Goal: Task Accomplishment & Management: Complete application form

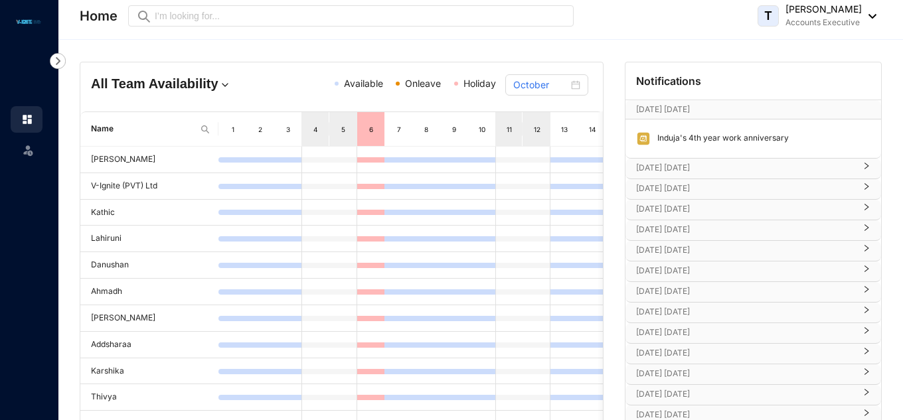
scroll to position [44, 0]
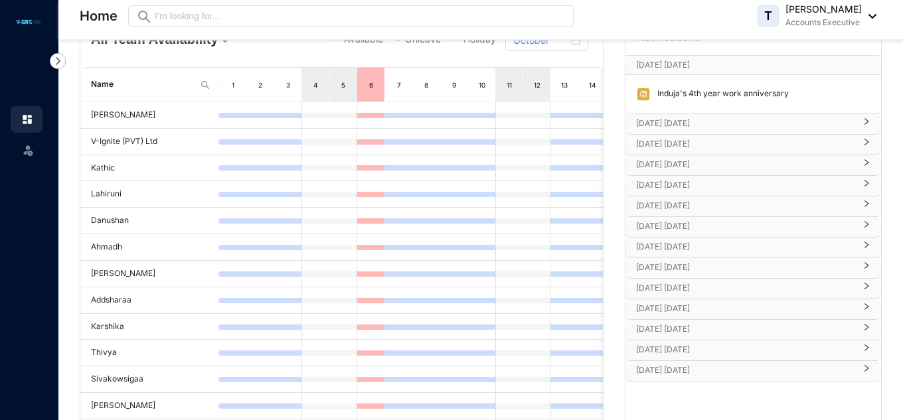
click at [867, 162] on icon "right" at bounding box center [867, 163] width 8 height 8
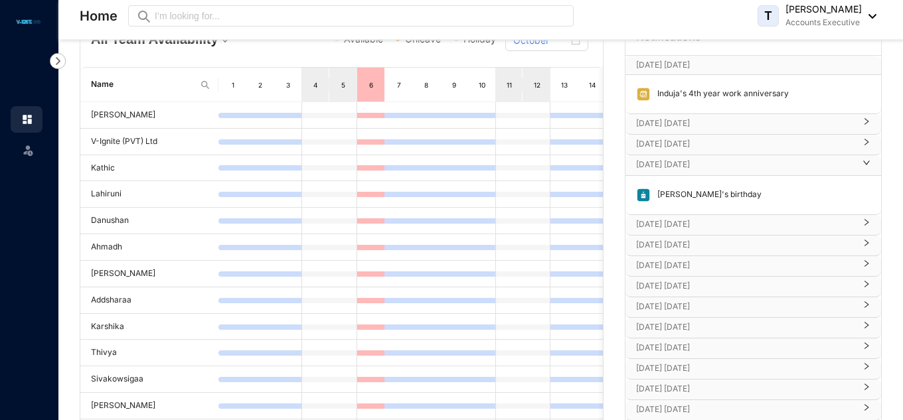
click at [865, 145] on icon "right" at bounding box center [867, 142] width 8 height 8
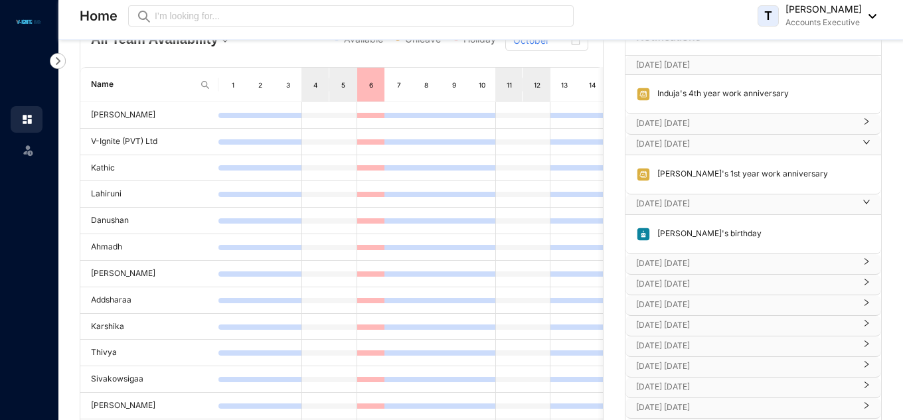
click at [863, 123] on icon "right" at bounding box center [867, 122] width 8 height 8
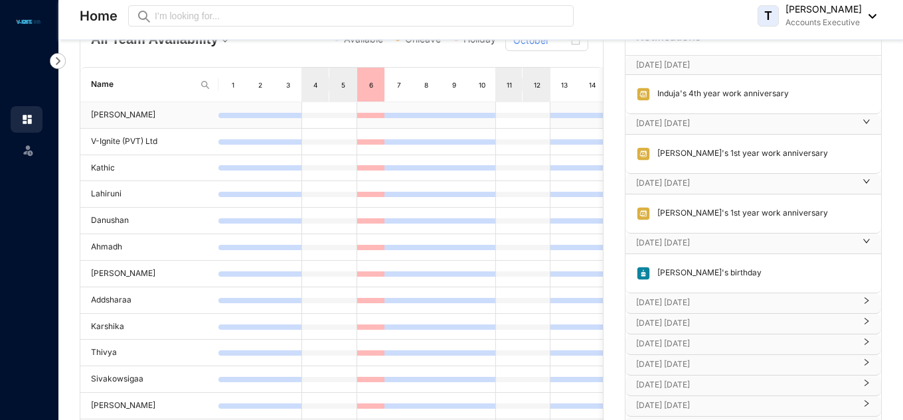
click at [111, 118] on td "[PERSON_NAME]" at bounding box center [149, 115] width 138 height 27
click at [489, 106] on td at bounding box center [482, 115] width 28 height 27
click at [32, 151] on img at bounding box center [27, 149] width 13 height 13
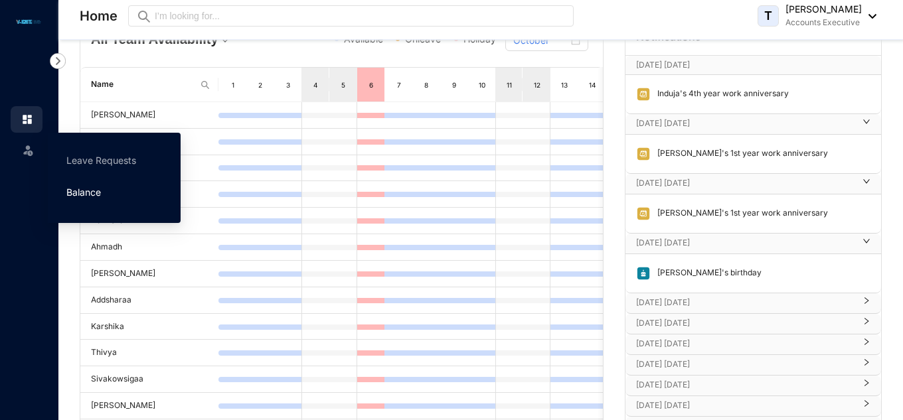
click at [88, 187] on link "Balance" at bounding box center [83, 192] width 35 height 11
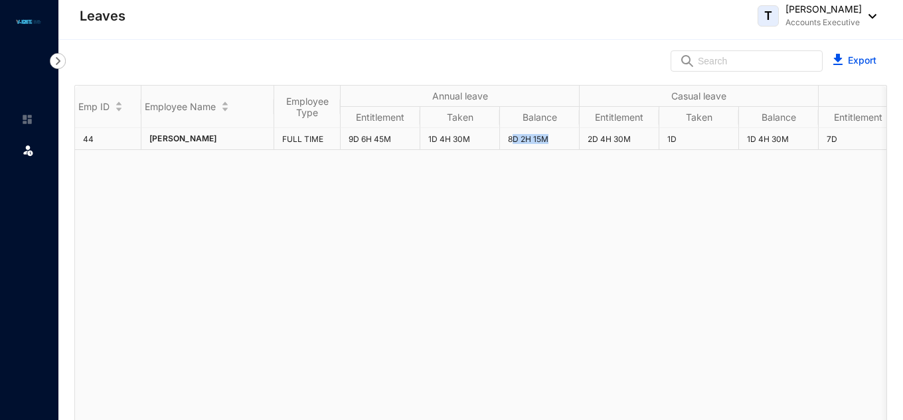
drag, startPoint x: 511, startPoint y: 139, endPoint x: 549, endPoint y: 139, distance: 37.9
click at [549, 139] on td "8D 2H 15M" at bounding box center [540, 139] width 80 height 22
drag, startPoint x: 507, startPoint y: 139, endPoint x: 794, endPoint y: 141, distance: 286.3
click at [404, 284] on div "44 [PERSON_NAME] FULL TIME 9D 6H 45M 1D 4H 30M 8D 2H 15M 2D 4H 30M 1D 1D 4H 30M…" at bounding box center [481, 275] width 812 height 294
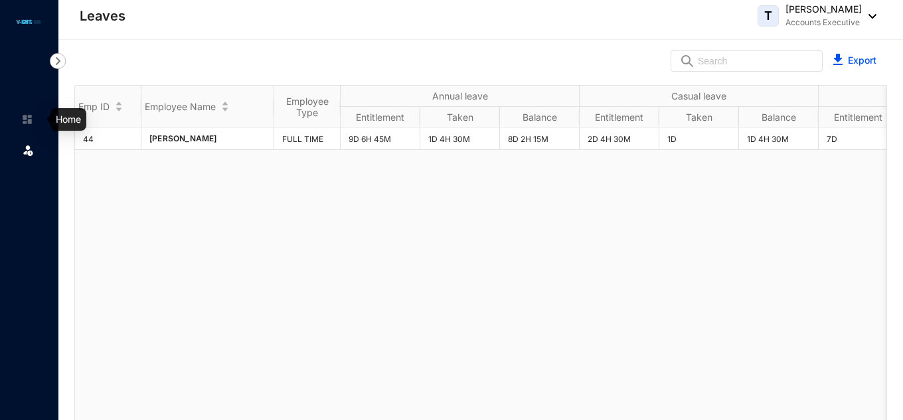
click at [29, 117] on img at bounding box center [27, 120] width 12 height 12
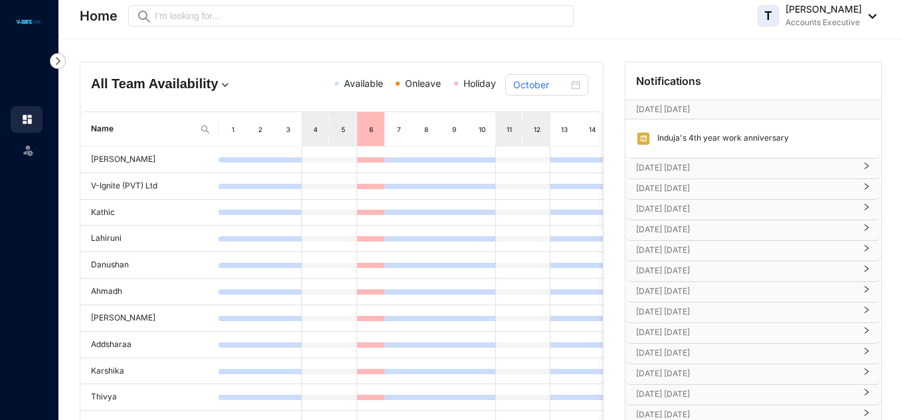
click at [58, 59] on img at bounding box center [58, 61] width 16 height 16
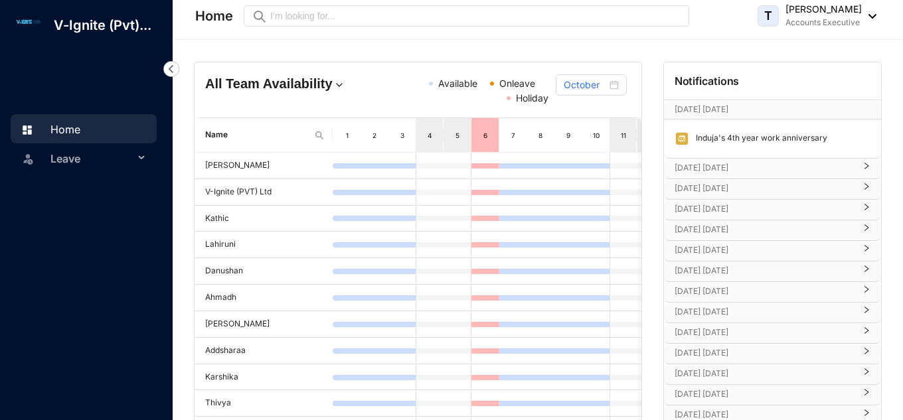
click at [128, 151] on span "Leave" at bounding box center [92, 158] width 84 height 27
click at [104, 185] on link "Leave Requests" at bounding box center [80, 190] width 82 height 11
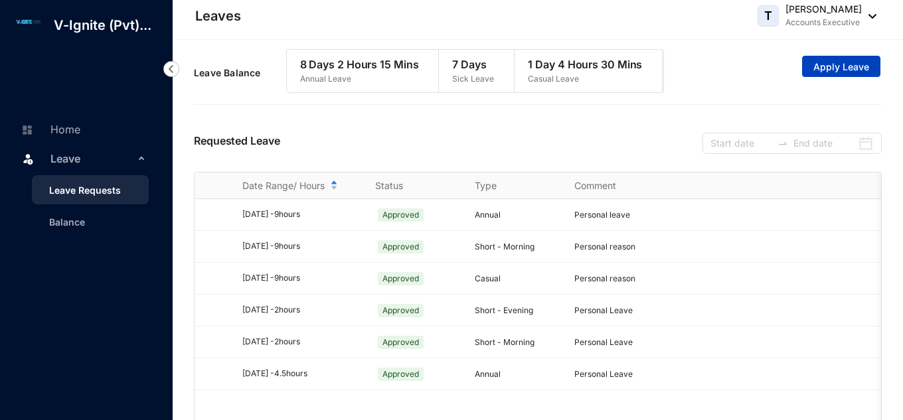
click at [823, 68] on span "Apply Leave" at bounding box center [842, 66] width 56 height 13
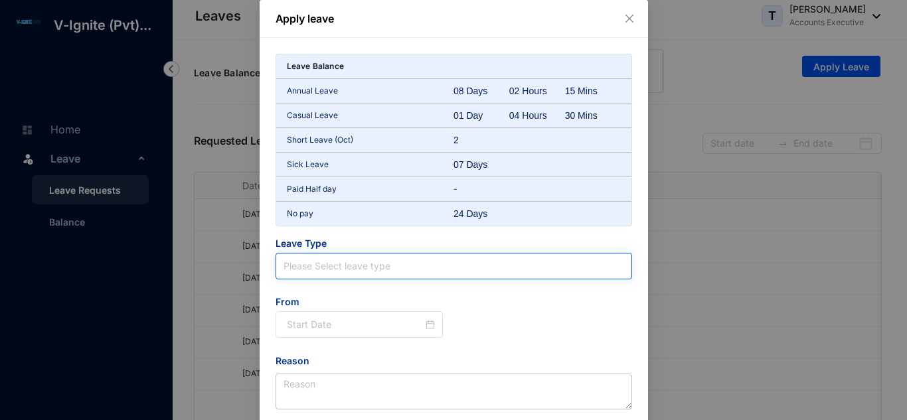
click at [365, 269] on input "search" at bounding box center [454, 266] width 341 height 25
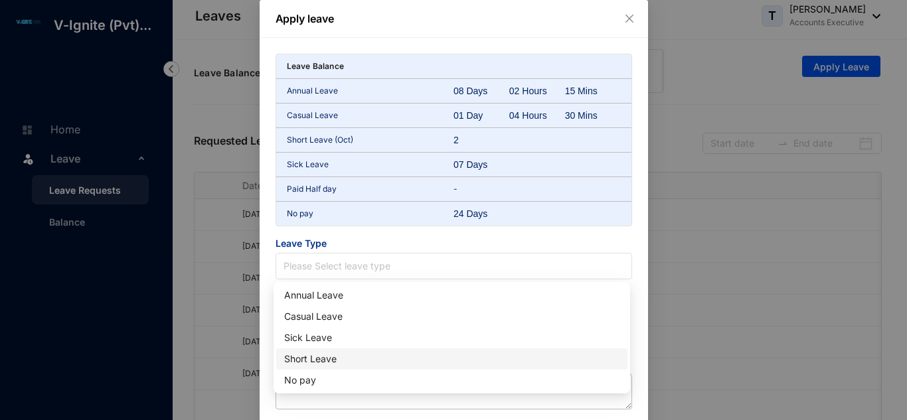
click at [315, 361] on div "Short Leave" at bounding box center [451, 359] width 335 height 15
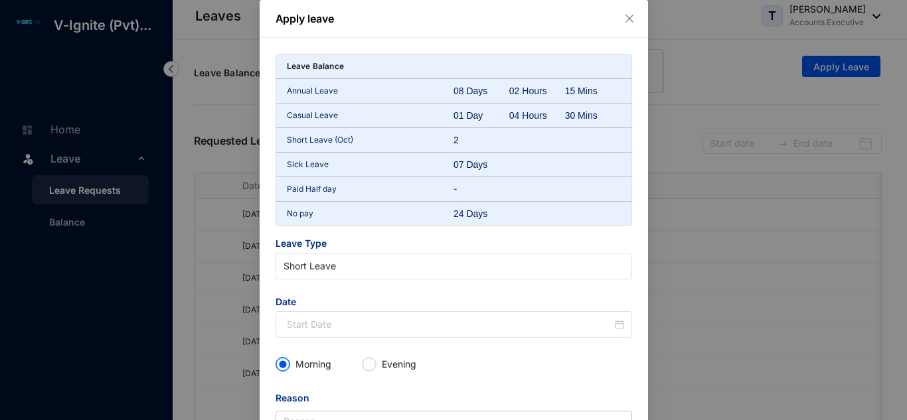
scroll to position [62, 0]
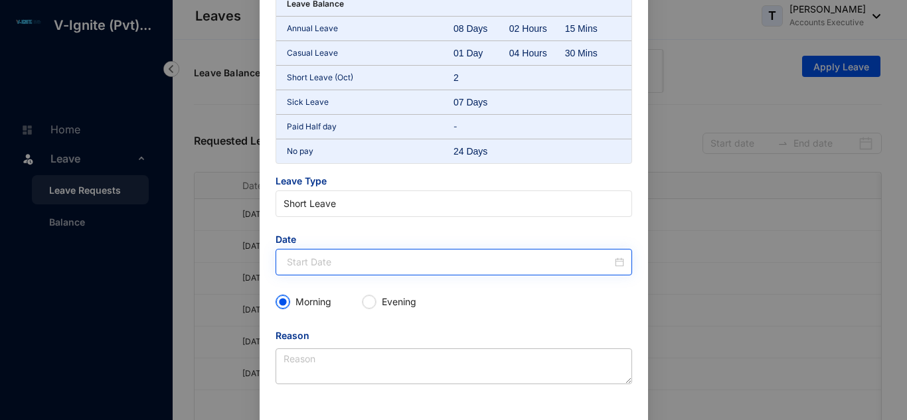
click at [618, 264] on div at bounding box center [455, 262] width 337 height 15
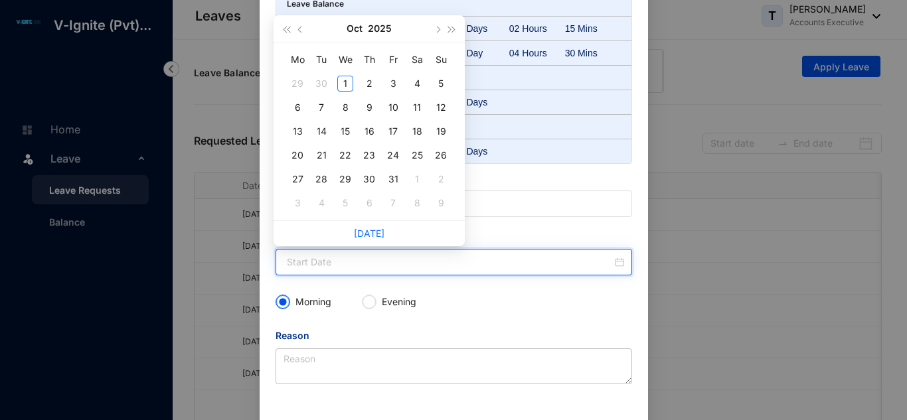
click at [618, 259] on div at bounding box center [455, 262] width 337 height 15
type input "[DATE]"
click at [345, 82] on div "1" at bounding box center [345, 84] width 16 height 16
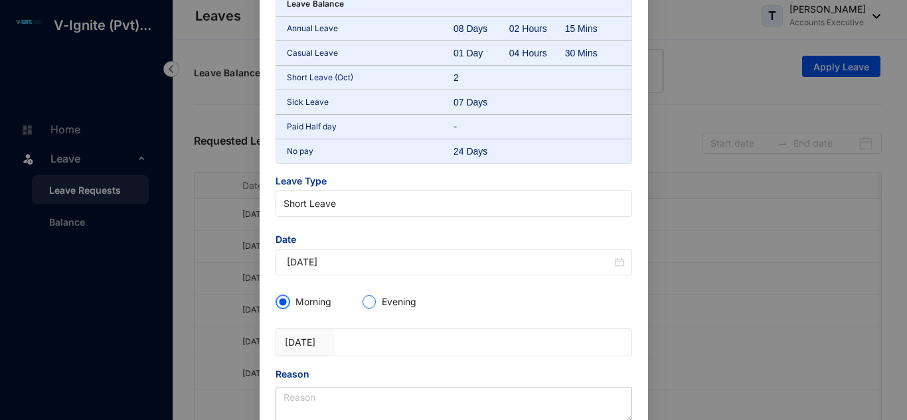
click at [371, 305] on input "Evening" at bounding box center [369, 302] width 13 height 13
radio input "true"
radio input "false"
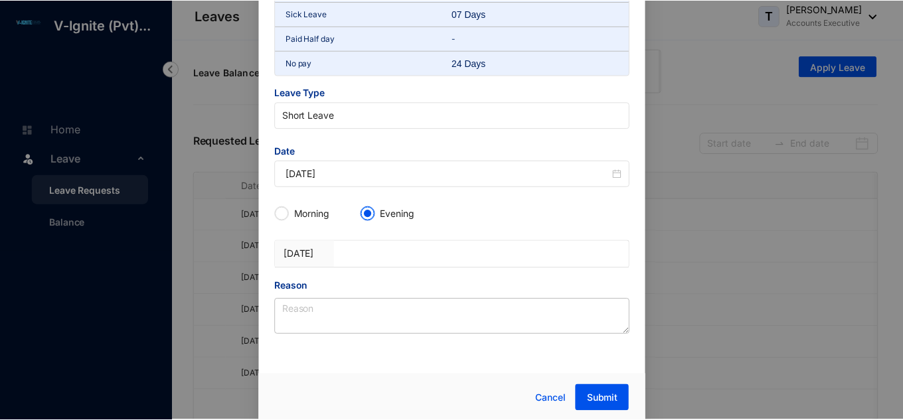
scroll to position [153, 0]
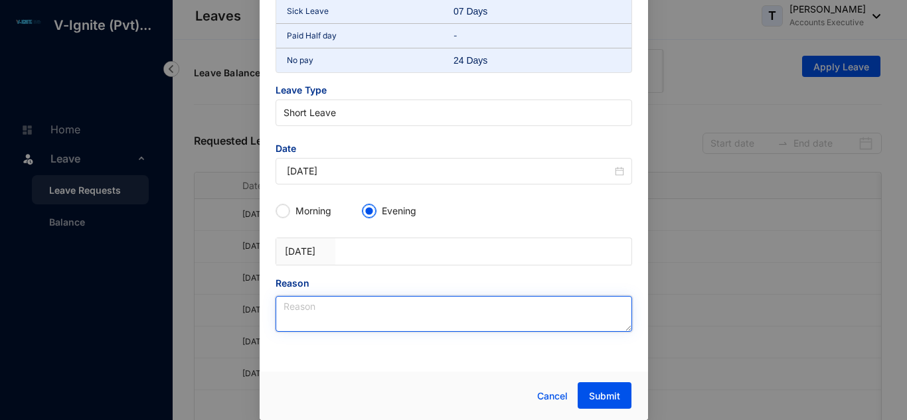
click at [337, 307] on textarea "Reason" at bounding box center [454, 314] width 357 height 36
type textarea "Personal Leave"
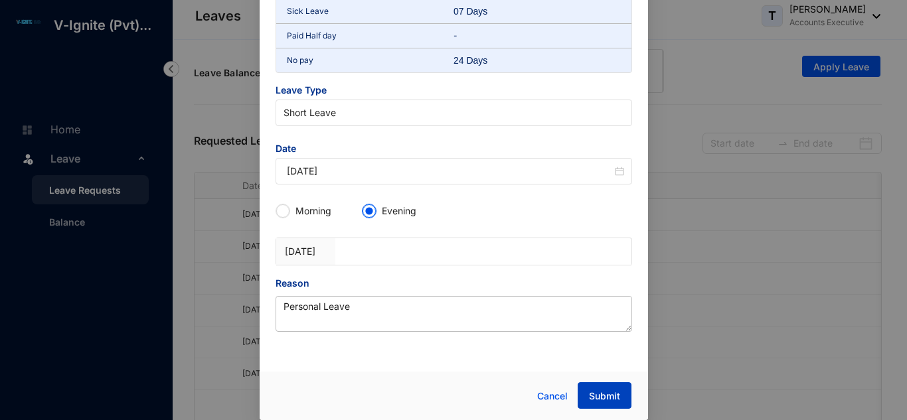
click at [602, 392] on span "Submit" at bounding box center [604, 396] width 31 height 13
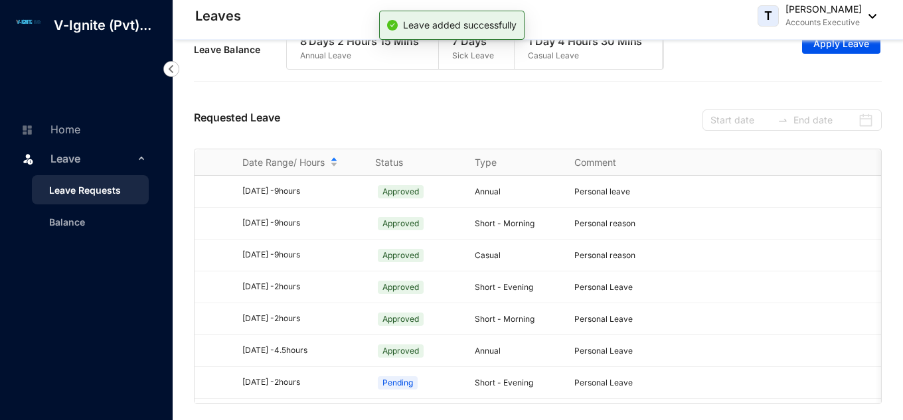
scroll to position [0, 0]
